Goal: Information Seeking & Learning: Learn about a topic

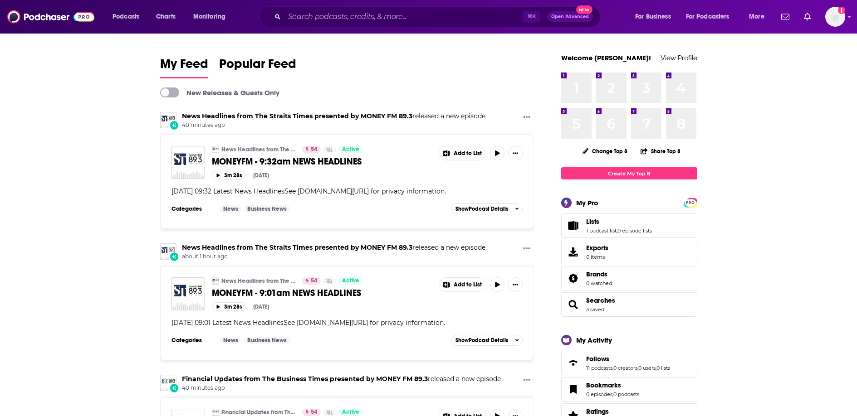
click at [386, 75] on div "My Feed Popular Feed" at bounding box center [347, 67] width 374 height 26
click at [331, 21] on input "Search podcasts, credits, & more..." at bounding box center [403, 17] width 239 height 15
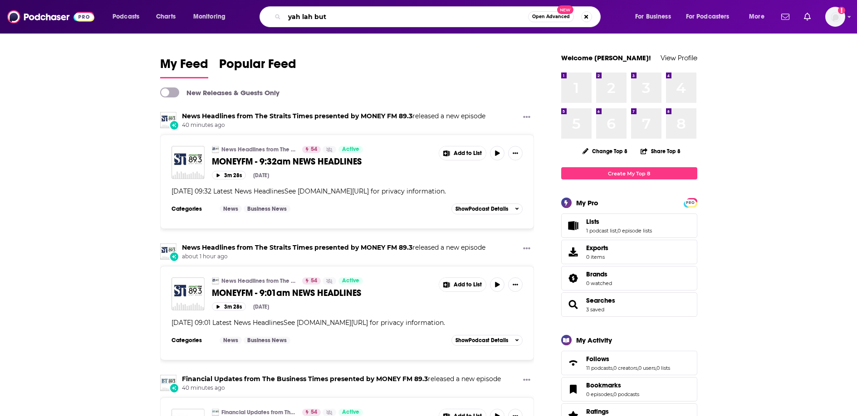
click at [371, 15] on input "yah lah but" at bounding box center [406, 17] width 244 height 15
type input "yah lah but"
click at [139, 19] on span "Podcasts" at bounding box center [125, 16] width 27 height 13
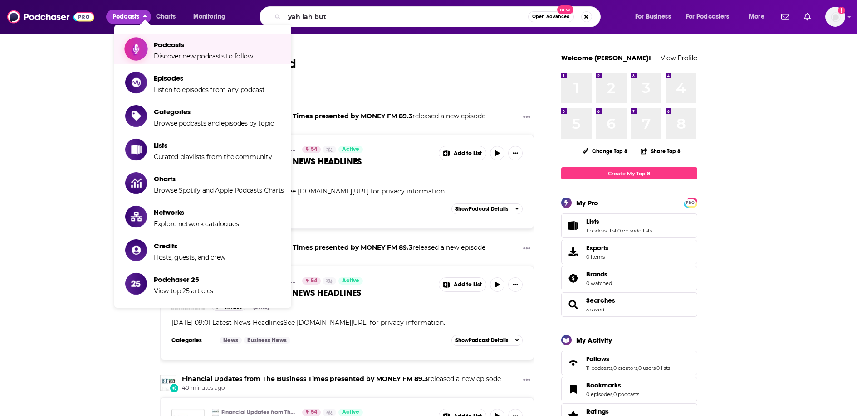
click at [162, 47] on span "Podcasts" at bounding box center [203, 44] width 99 height 9
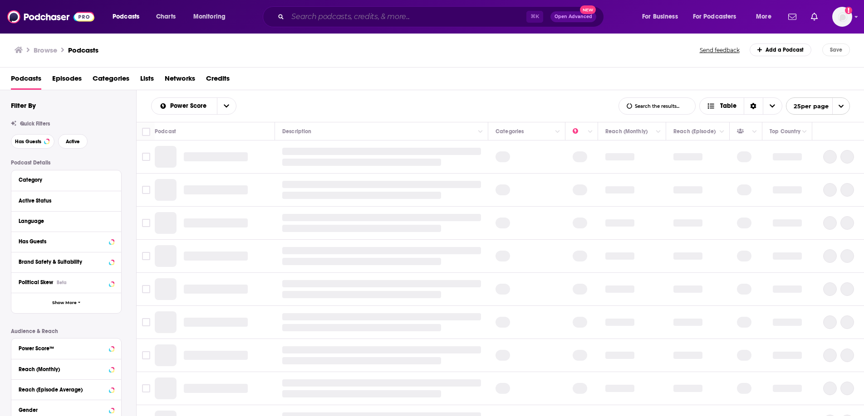
click at [343, 13] on input "Search podcasts, credits, & more..." at bounding box center [407, 17] width 239 height 15
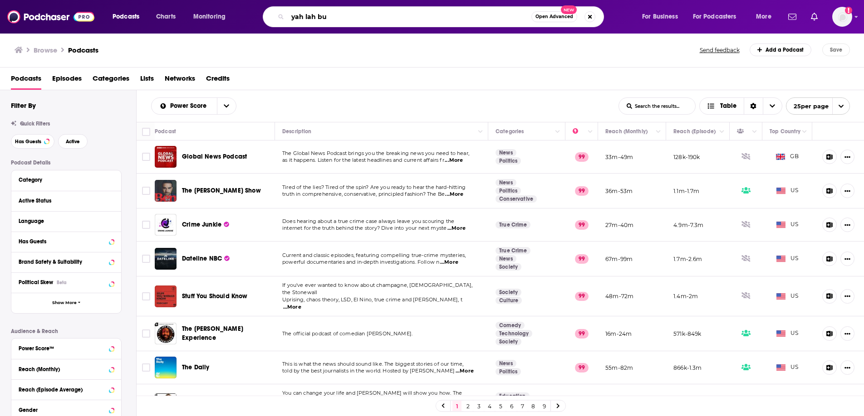
type input "yah lah but"
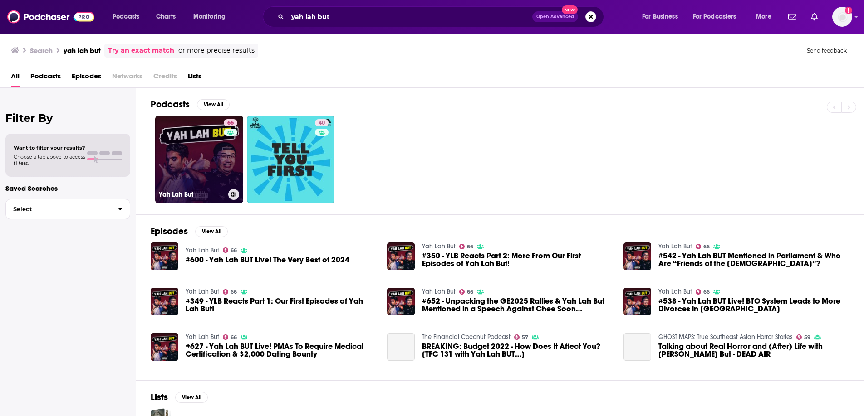
click at [220, 164] on link "66 Yah Lah But" at bounding box center [199, 160] width 88 height 88
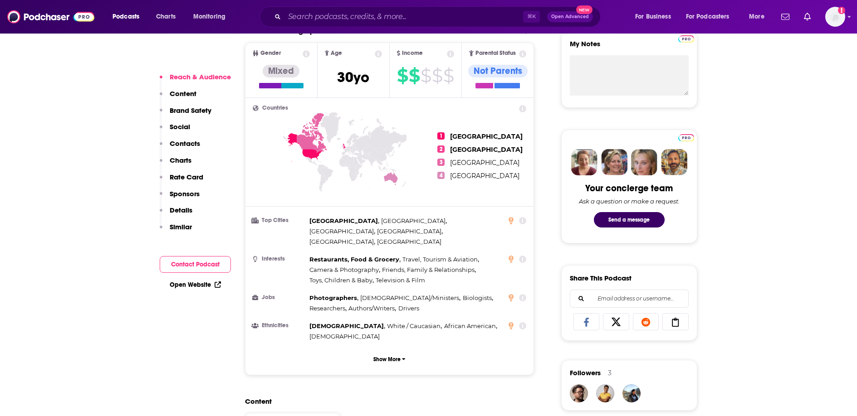
scroll to position [349, 0]
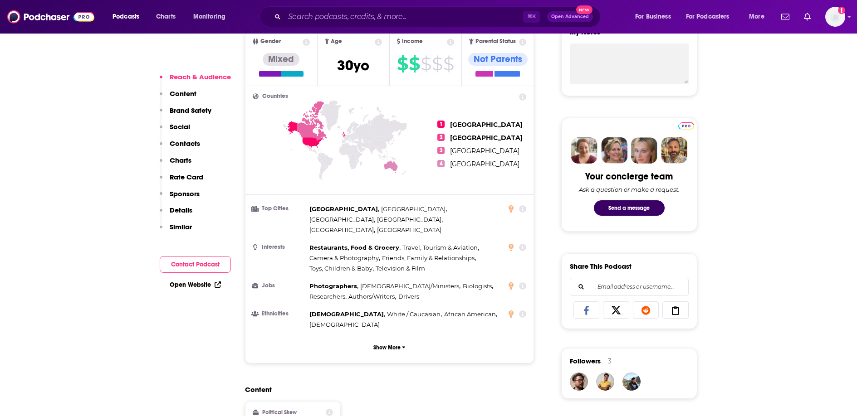
click at [522, 210] on icon at bounding box center [522, 208] width 7 height 7
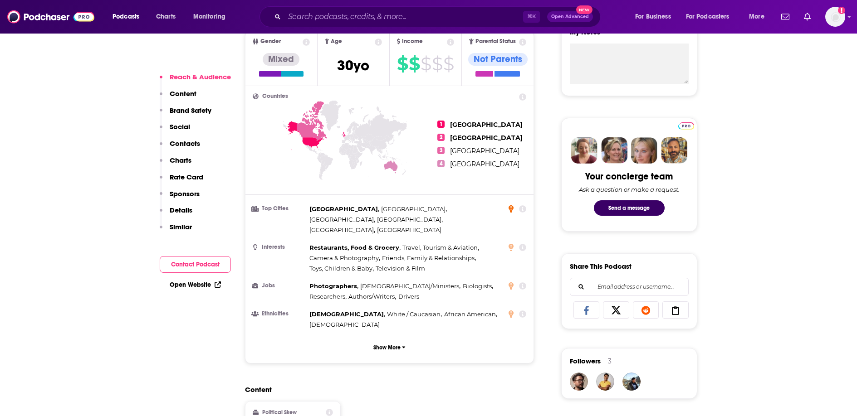
click at [511, 210] on icon at bounding box center [510, 208] width 5 height 7
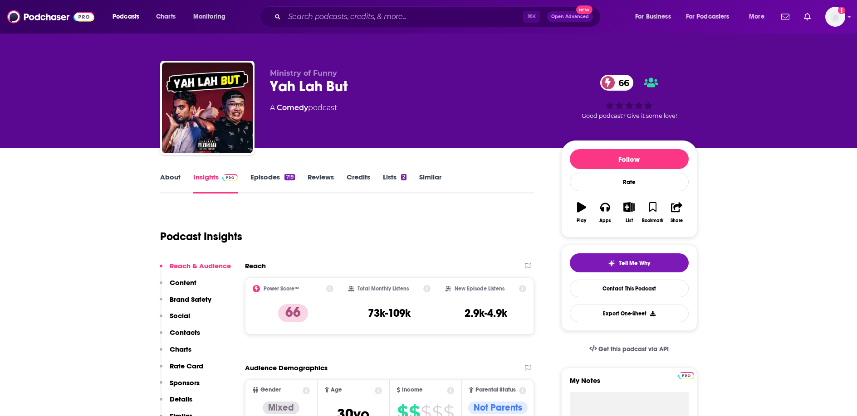
scroll to position [318, 0]
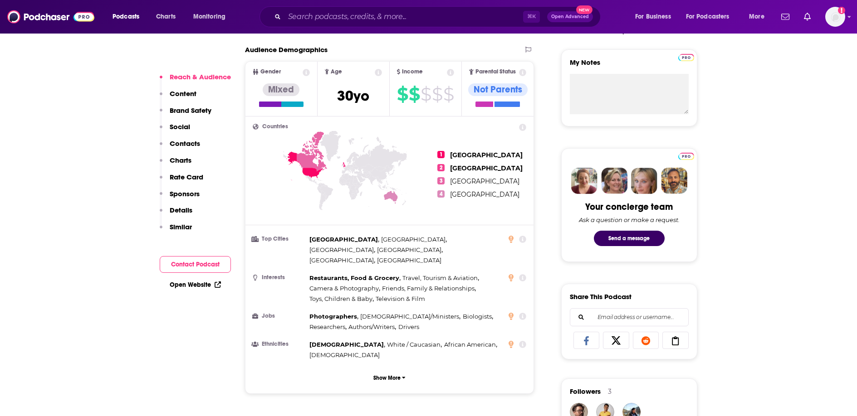
click at [181, 181] on p "Rate Card" at bounding box center [187, 177] width 34 height 9
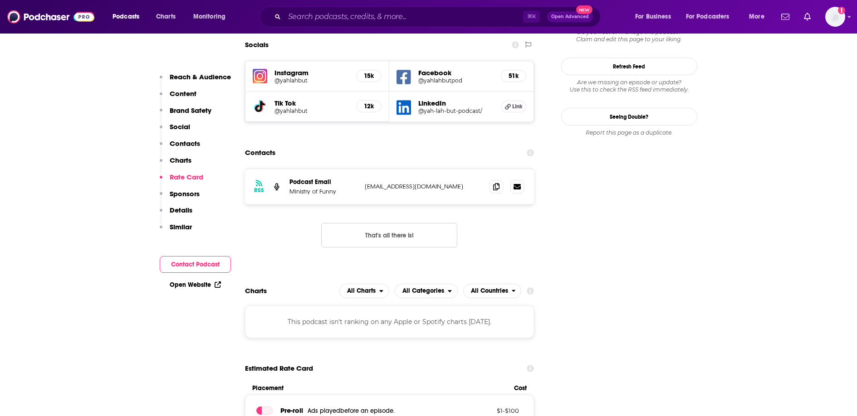
scroll to position [1241, 0]
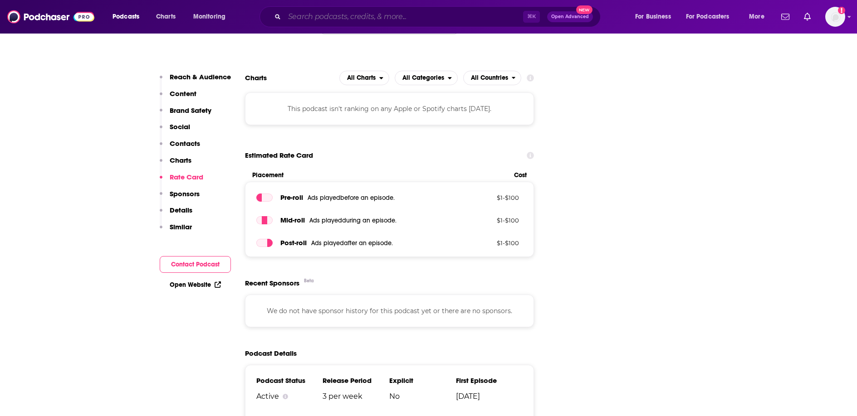
click at [327, 15] on input "Search podcasts, credits, & more..." at bounding box center [403, 17] width 239 height 15
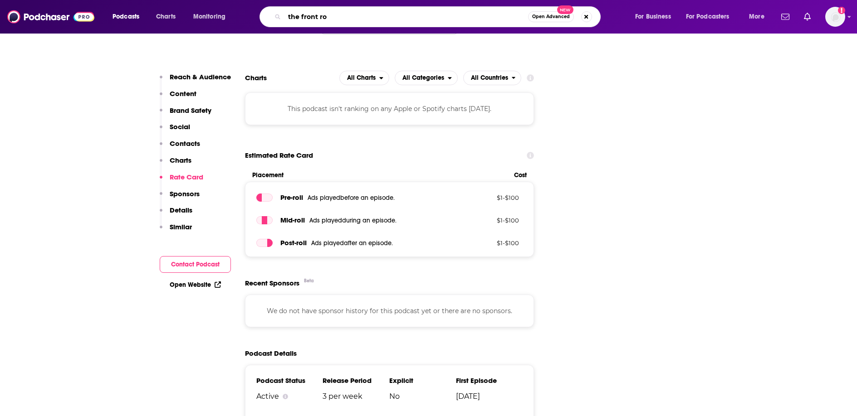
type input "the front row"
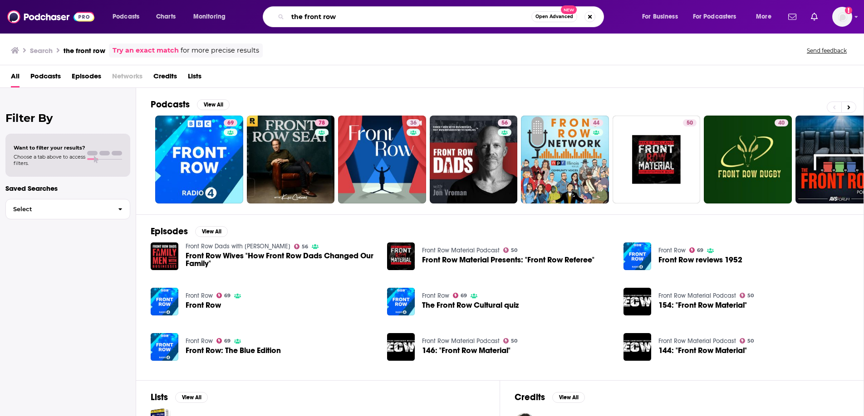
click at [446, 16] on input "the front row" at bounding box center [410, 17] width 244 height 15
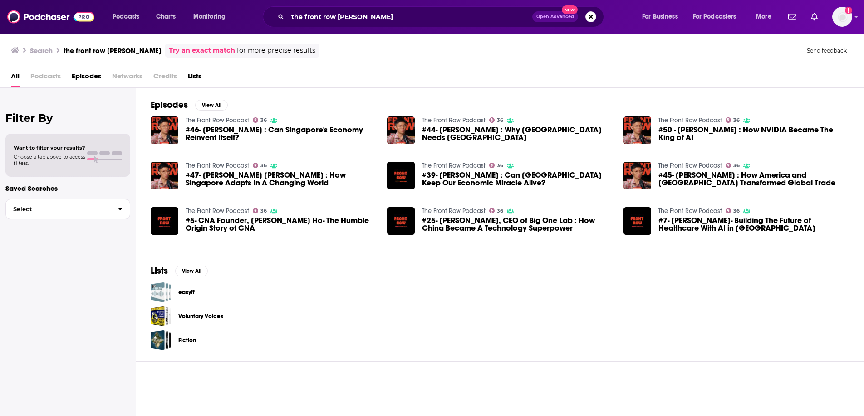
click at [58, 74] on span "Podcasts" at bounding box center [45, 78] width 30 height 19
click at [47, 77] on span "Podcasts" at bounding box center [45, 78] width 30 height 19
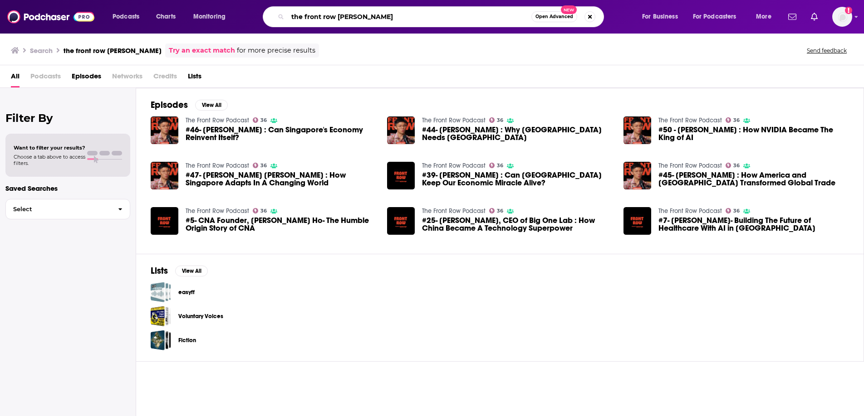
drag, startPoint x: 400, startPoint y: 15, endPoint x: 337, endPoint y: 16, distance: 62.6
click at [337, 16] on input "the front row [PERSON_NAME]" at bounding box center [410, 17] width 244 height 15
type input "the front row podcast"
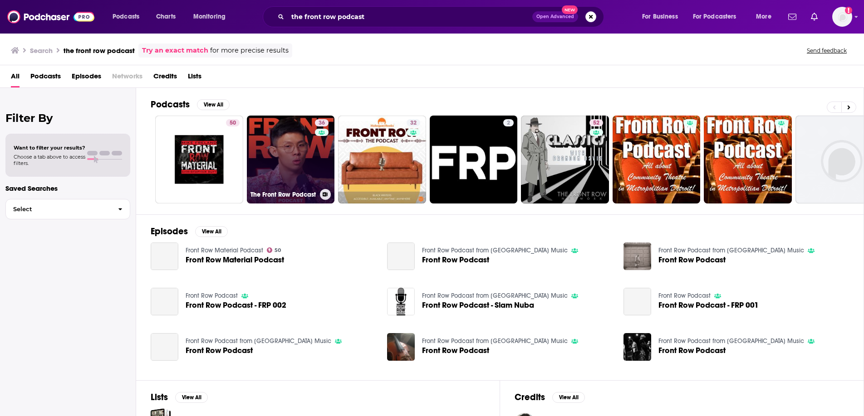
click at [312, 158] on link "36 The Front Row Podcast" at bounding box center [291, 160] width 88 height 88
